Goal: Task Accomplishment & Management: Use online tool/utility

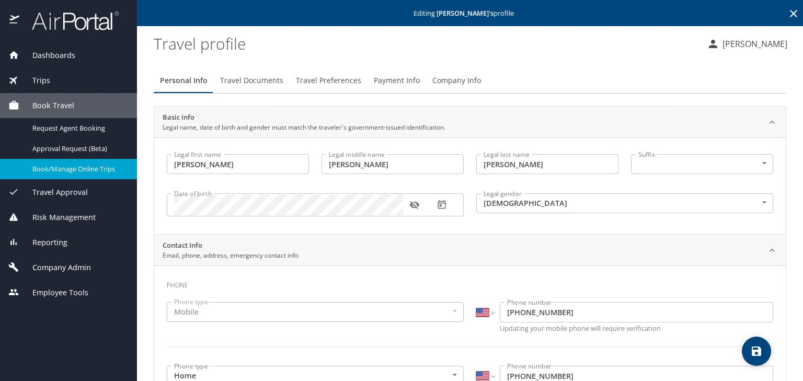
select select "US"
select select "ST"
click at [89, 167] on span "Book/Manage Online Trips" at bounding box center [78, 169] width 92 height 10
